Goal: Task Accomplishment & Management: Use online tool/utility

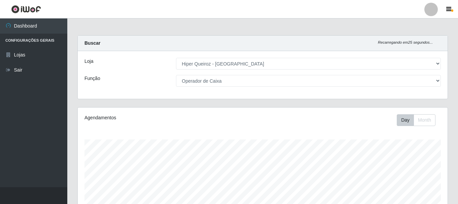
select select "513"
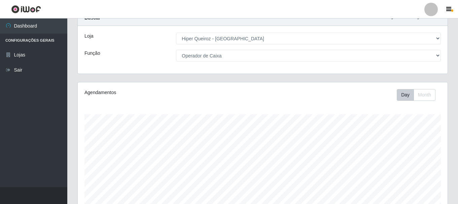
scroll to position [13, 0]
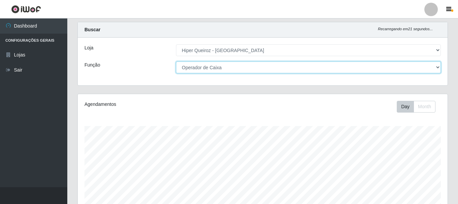
click at [440, 69] on select "[Selecione...] Embalador Embalador + Embalador ++ Operador de Caixa Operador de…" at bounding box center [308, 68] width 265 height 12
select select "71"
click at [176, 62] on select "[Selecione...] Embalador Embalador + Embalador ++ Operador de Caixa Operador de…" at bounding box center [308, 68] width 265 height 12
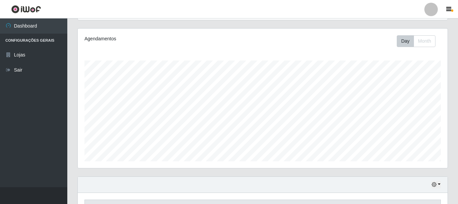
scroll to position [123, 0]
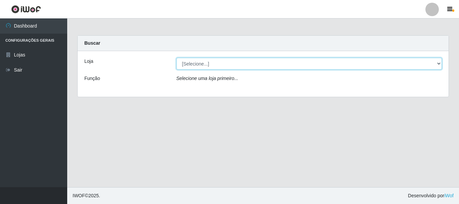
click at [439, 63] on select "[Selecione...] Hiper Queiroz - Macau" at bounding box center [310, 64] width 266 height 12
select select "513"
click at [177, 58] on select "[Selecione...] Hiper Queiroz - Macau" at bounding box center [310, 64] width 266 height 12
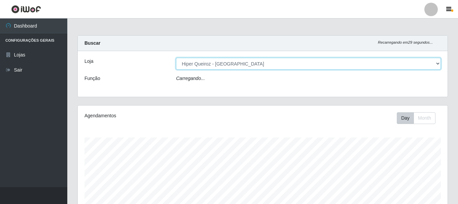
scroll to position [140, 370]
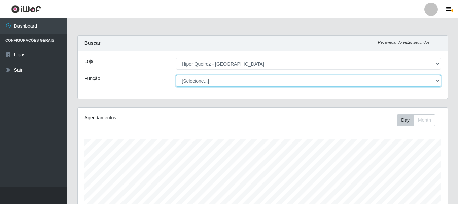
click at [434, 82] on select "[Selecione...] Embalador Embalador + Embalador ++ Operador de Caixa Operador de…" at bounding box center [308, 81] width 265 height 12
click at [176, 75] on select "[Selecione...] Embalador Embalador + Embalador ++ Operador de Caixa Operador de…" at bounding box center [308, 81] width 265 height 12
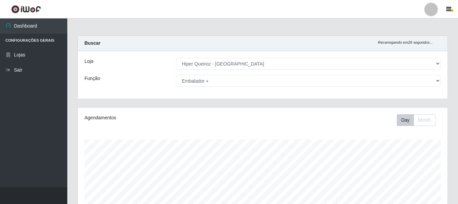
click at [221, 109] on div "Agendamentos Day Month" at bounding box center [263, 178] width 370 height 140
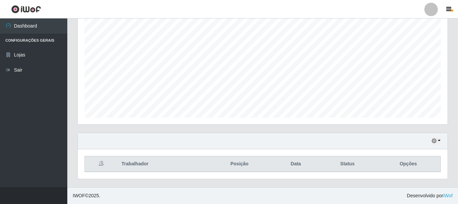
scroll to position [0, 0]
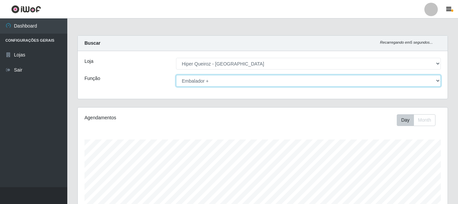
click at [437, 80] on select "[Selecione...] Embalador Embalador + Embalador ++ Operador de Caixa Operador de…" at bounding box center [308, 81] width 265 height 12
select select "71"
click at [176, 75] on select "[Selecione...] Embalador Embalador + Embalador ++ Operador de Caixa Operador de…" at bounding box center [308, 81] width 265 height 12
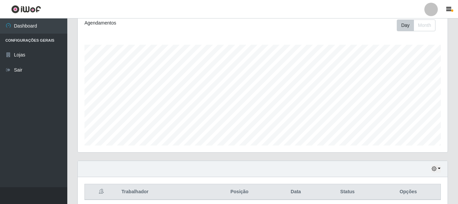
scroll to position [123, 0]
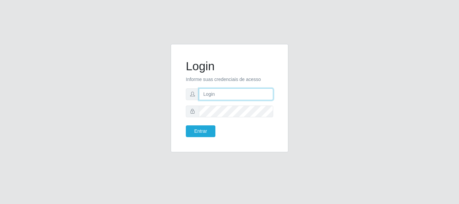
click at [212, 97] on input "text" at bounding box center [236, 94] width 74 height 12
type input "jackliannysantoshiperqueiroz@gmail.com"
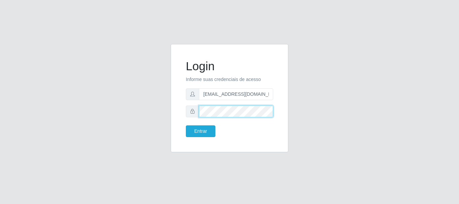
click at [186, 125] on button "Entrar" at bounding box center [201, 131] width 30 height 12
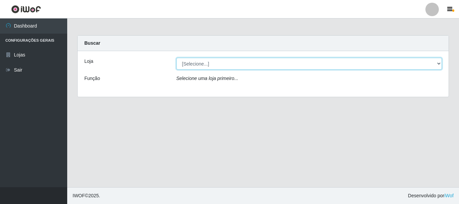
click at [439, 64] on select "[Selecione...] Hiper Queiroz - Macau" at bounding box center [310, 64] width 266 height 12
select select "513"
click at [177, 58] on select "[Selecione...] Hiper Queiroz - Macau" at bounding box center [310, 64] width 266 height 12
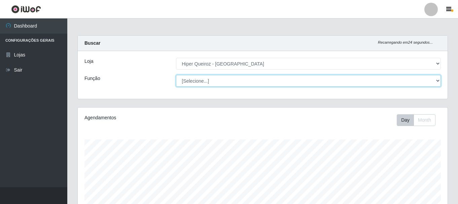
click at [438, 81] on select "[Selecione...] Embalador Embalador + Embalador ++ Operador de Caixa Operador de…" at bounding box center [308, 81] width 265 height 12
click at [176, 75] on select "[Selecione...] Embalador Embalador + Embalador ++ Operador de Caixa Operador de…" at bounding box center [308, 81] width 265 height 12
click at [205, 82] on select "[Selecione...] Embalador Embalador + Embalador ++ Operador de Caixa Operador de…" at bounding box center [308, 81] width 265 height 12
select select "1"
click at [176, 75] on select "[Selecione...] Embalador Embalador + Embalador ++ Operador de Caixa Operador de…" at bounding box center [308, 81] width 265 height 12
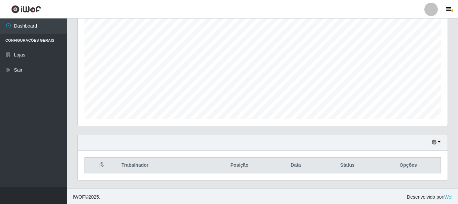
scroll to position [123, 0]
click at [432, 139] on icon "button" at bounding box center [433, 141] width 5 height 5
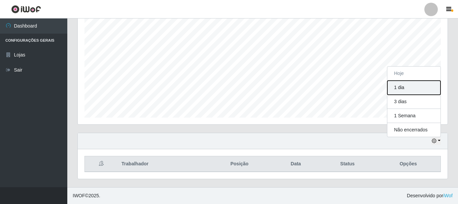
click at [402, 87] on button "1 dia" at bounding box center [413, 88] width 53 height 14
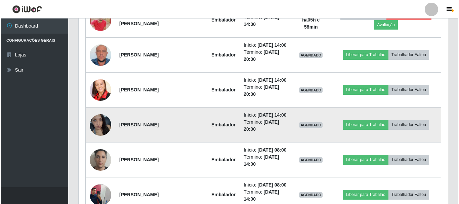
scroll to position [336, 0]
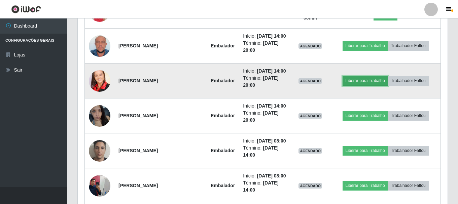
click at [372, 85] on button "Liberar para Trabalho" at bounding box center [364, 80] width 45 height 9
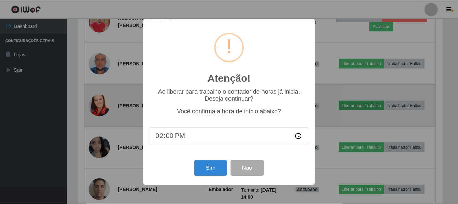
scroll to position [140, 366]
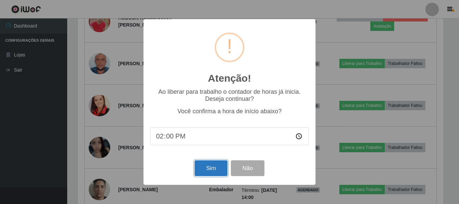
click at [220, 170] on button "Sim" at bounding box center [211, 168] width 33 height 16
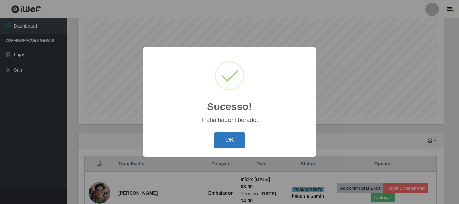
click at [224, 143] on button "OK" at bounding box center [229, 140] width 31 height 16
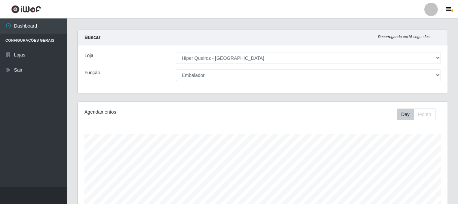
scroll to position [0, 0]
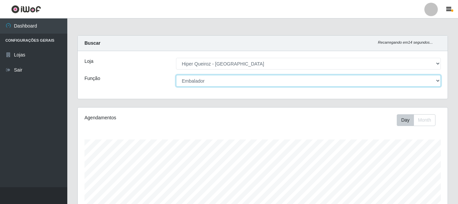
click at [438, 83] on select "[Selecione...] Embalador Embalador + Embalador ++ Operador de Caixa Operador de…" at bounding box center [308, 81] width 265 height 12
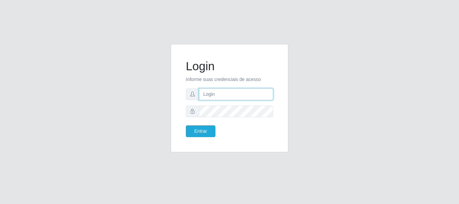
click at [227, 95] on input "text" at bounding box center [236, 94] width 74 height 12
type input "jackliannysantoshiperqueiroz@gmail.com"
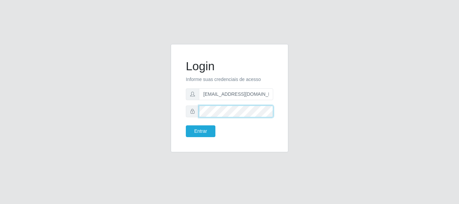
click at [186, 125] on button "Entrar" at bounding box center [201, 131] width 30 height 12
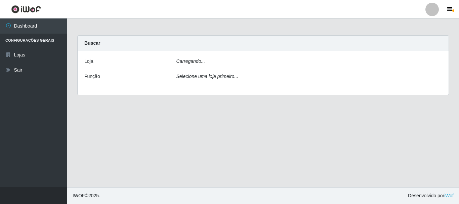
click at [203, 132] on main "Carregando... Buscar Loja Carregando... Função Selecione uma loja primeiro..." at bounding box center [263, 102] width 392 height 169
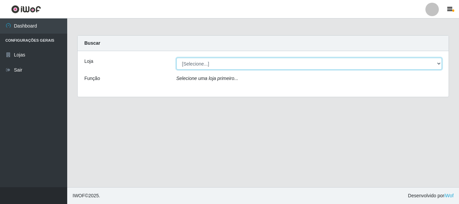
click at [437, 62] on select "[Selecione...] Hiper Queiroz - Macau" at bounding box center [310, 64] width 266 height 12
select select "513"
click at [177, 58] on select "[Selecione...] Hiper Queiroz - Macau" at bounding box center [310, 64] width 266 height 12
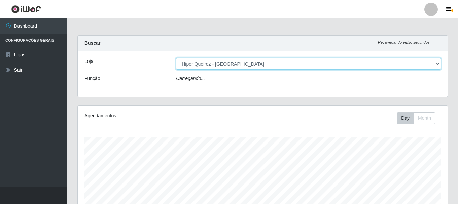
scroll to position [140, 370]
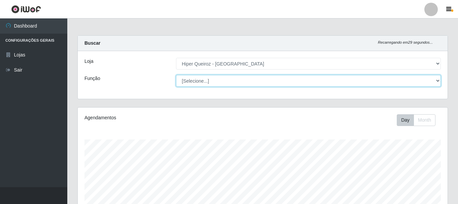
click at [436, 82] on select "[Selecione...] Embalador Embalador + Embalador ++ Operador de Caixa Operador de…" at bounding box center [308, 81] width 265 height 12
click at [176, 75] on select "[Selecione...] Embalador Embalador + Embalador ++ Operador de Caixa Operador de…" at bounding box center [308, 81] width 265 height 12
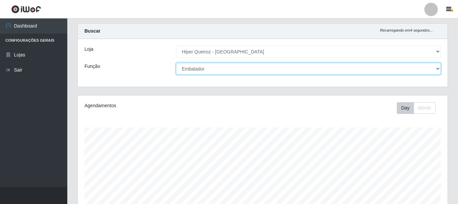
scroll to position [0, 0]
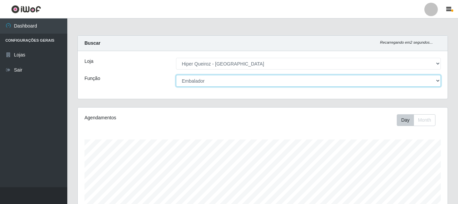
click at [438, 82] on select "[Selecione...] Embalador Embalador + Embalador ++ Operador de Caixa Operador de…" at bounding box center [308, 81] width 265 height 12
click at [176, 75] on select "[Selecione...] Embalador Embalador + Embalador ++ Operador de Caixa Operador de…" at bounding box center [308, 81] width 265 height 12
click at [438, 78] on select "[Selecione...] Embalador Embalador + Embalador ++ Operador de Caixa Operador de…" at bounding box center [308, 81] width 265 height 12
click at [176, 75] on select "[Selecione...] Embalador Embalador + Embalador ++ Operador de Caixa Operador de…" at bounding box center [308, 81] width 265 height 12
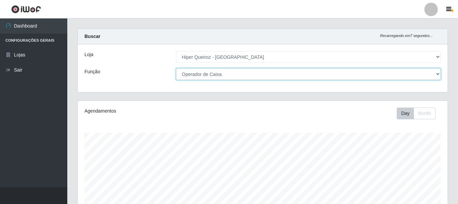
scroll to position [5, 0]
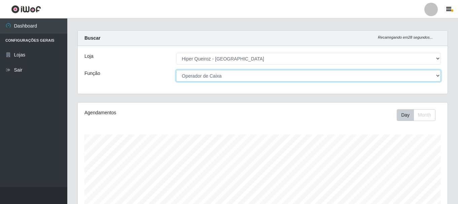
click at [435, 74] on select "[Selecione...] Embalador Embalador + Embalador ++ Operador de Caixa Operador de…" at bounding box center [308, 76] width 265 height 12
click at [176, 70] on select "[Selecione...] Embalador Embalador + Embalador ++ Operador de Caixa Operador de…" at bounding box center [308, 76] width 265 height 12
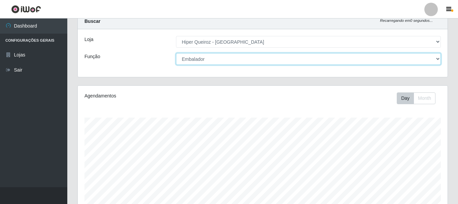
scroll to position [34, 0]
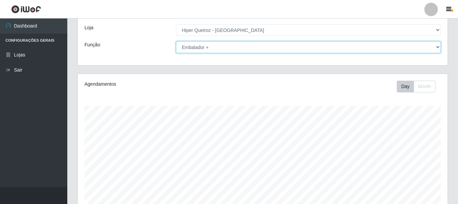
select select "71"
